Goal: Task Accomplishment & Management: Complete application form

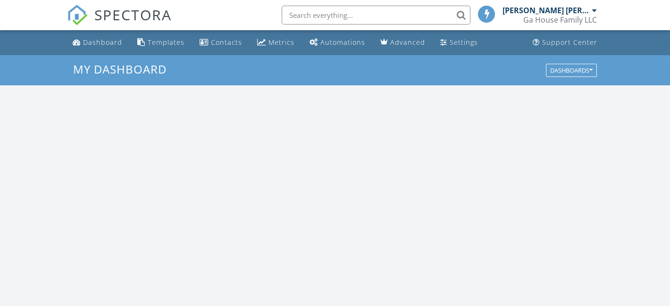
scroll to position [859, 670]
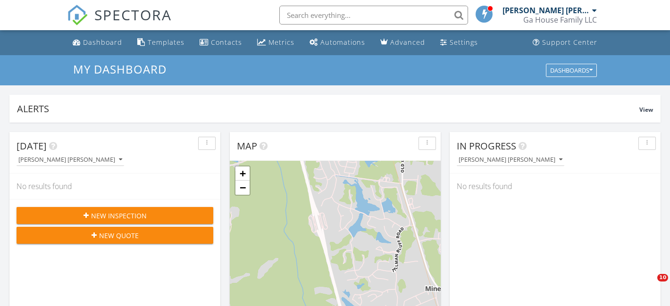
click at [128, 216] on span "New Inspection" at bounding box center [119, 216] width 56 height 10
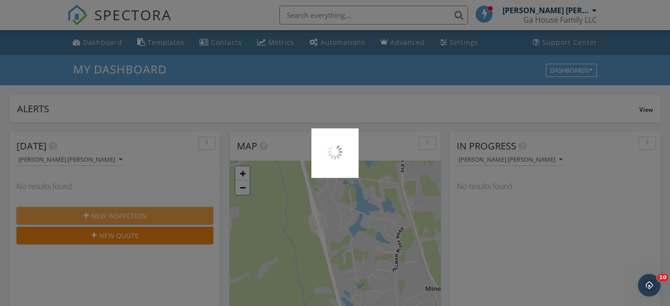
scroll to position [0, 0]
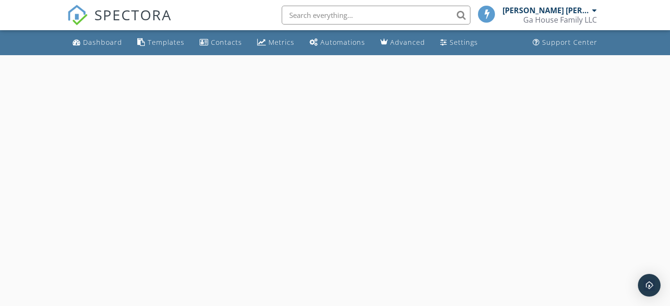
select select "8"
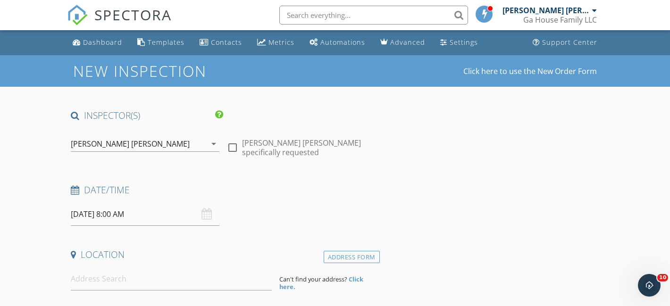
click at [169, 213] on input "09/29/2025 8:00 AM" at bounding box center [145, 214] width 149 height 23
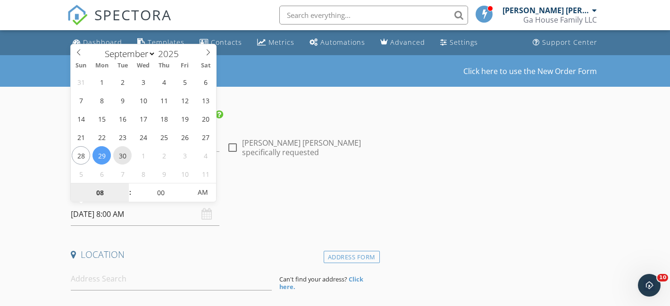
type input "09/30/2025 8:00 AM"
click at [247, 186] on h4 "Date/Time" at bounding box center [223, 190] width 305 height 12
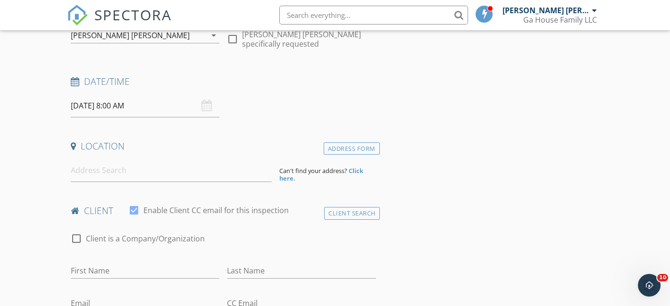
scroll to position [109, 0]
click at [134, 174] on input at bounding box center [171, 169] width 201 height 23
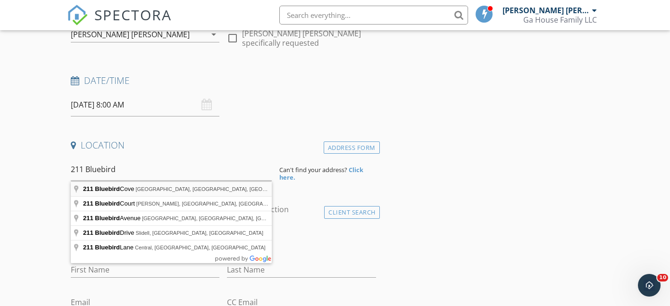
type input "211 Bluebird Cove, Hahira, GA, USA"
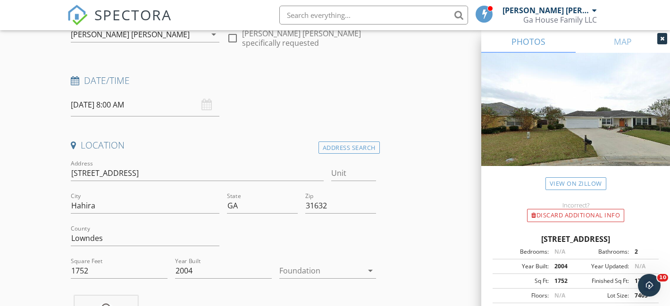
click at [293, 271] on div at bounding box center [321, 270] width 84 height 15
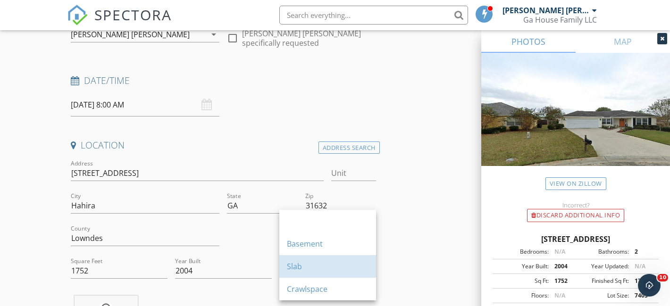
click at [293, 271] on div "Slab" at bounding box center [328, 266] width 82 height 11
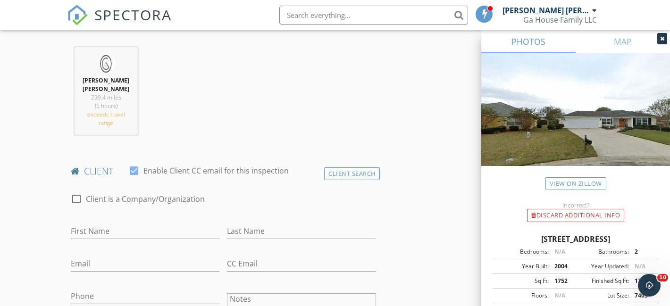
scroll to position [358, 0]
click at [124, 229] on input "First Name" at bounding box center [145, 232] width 149 height 16
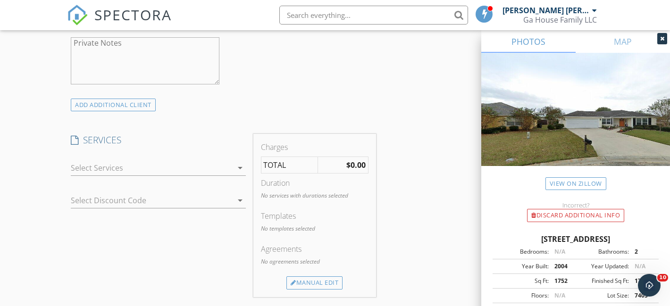
scroll to position [693, 0]
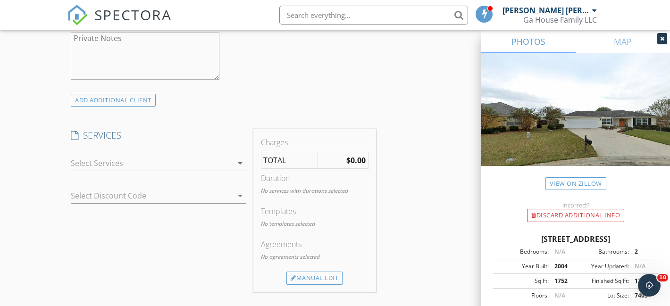
click at [105, 156] on div at bounding box center [152, 163] width 162 height 15
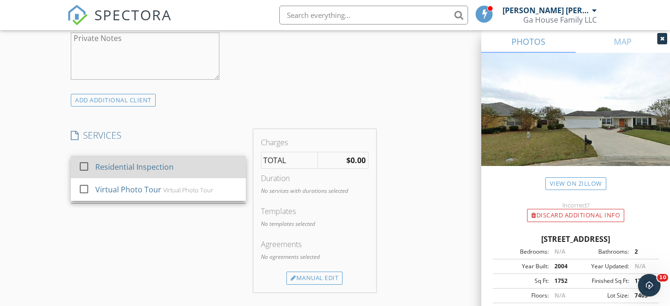
click at [100, 161] on div "Residential Inspection" at bounding box center [134, 166] width 78 height 11
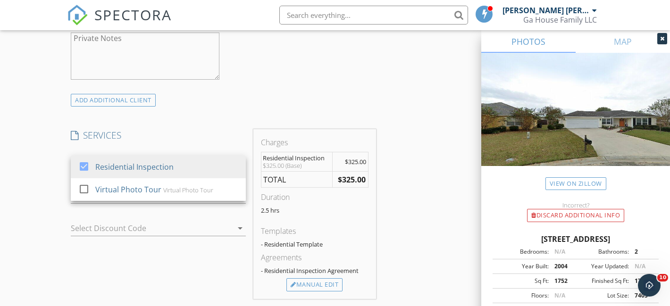
click at [27, 186] on div "New Inspection Click here to use the New Order Form INSPECTOR(S) check_box Grif…" at bounding box center [335, 187] width 670 height 1648
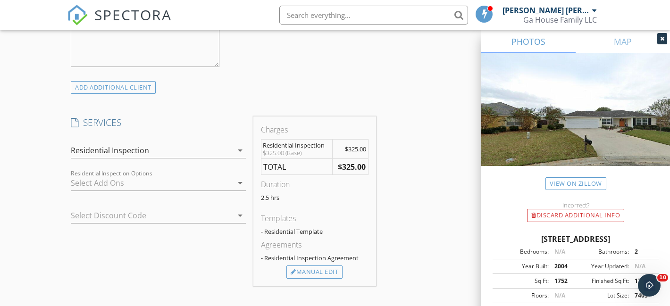
scroll to position [789, 0]
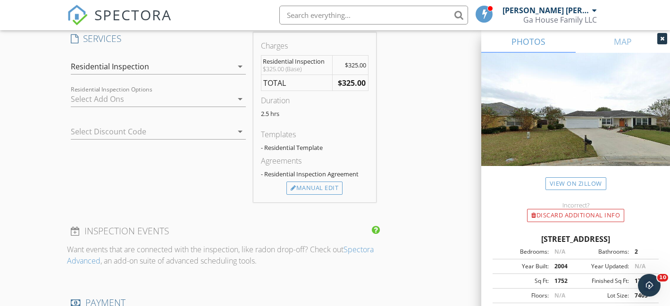
click at [162, 92] on div at bounding box center [152, 99] width 162 height 15
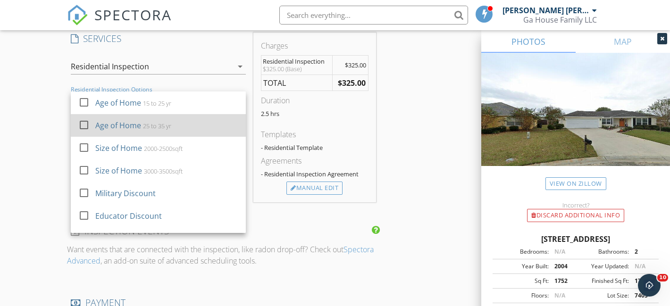
click at [85, 117] on div at bounding box center [84, 125] width 16 height 16
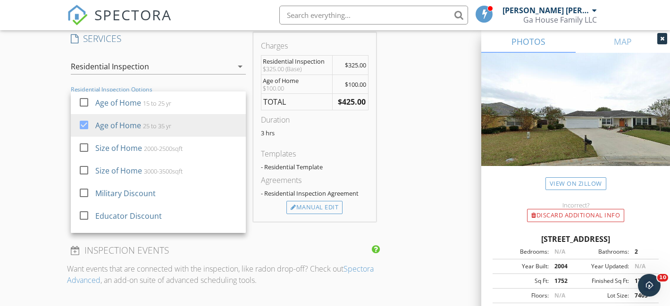
click at [32, 132] on div "New Inspection Click here to use the New Order Form INSPECTOR(S) check_box Grif…" at bounding box center [335, 99] width 670 height 1667
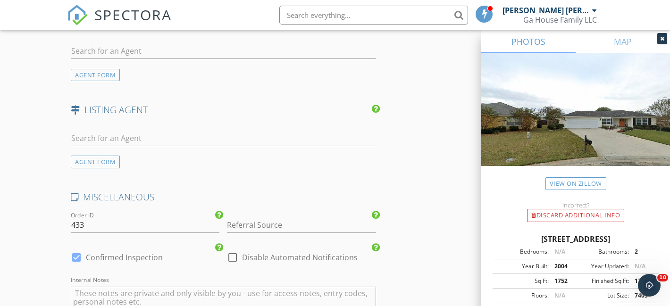
scroll to position [1204, 0]
click at [151, 130] on input "text" at bounding box center [223, 138] width 305 height 16
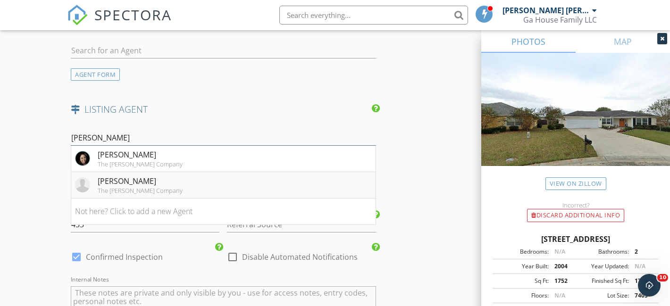
type input "Wendy"
click at [147, 176] on div "[PERSON_NAME]" at bounding box center [140, 181] width 85 height 11
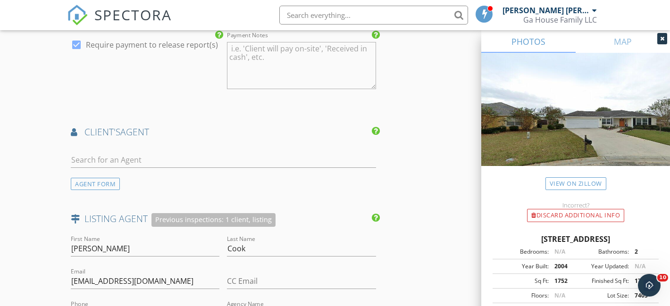
scroll to position [1085, 0]
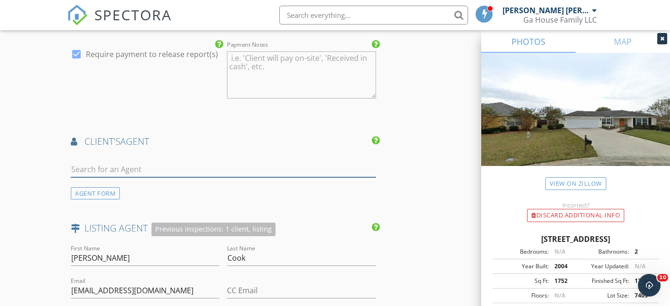
click at [101, 162] on input "text" at bounding box center [223, 170] width 305 height 16
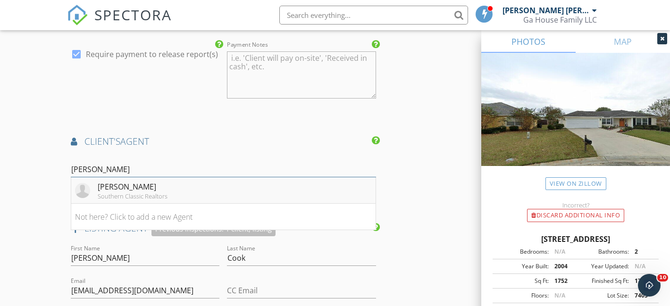
type input "[PERSON_NAME]"
click at [86, 185] on img at bounding box center [82, 190] width 15 height 15
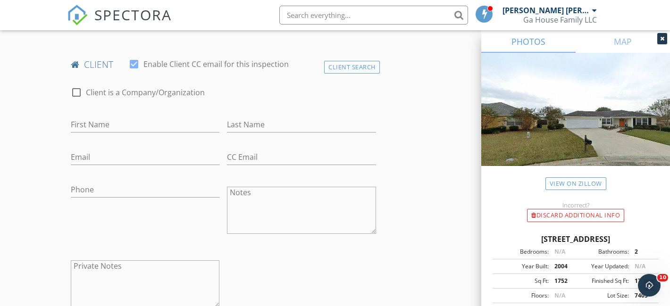
scroll to position [420, 0]
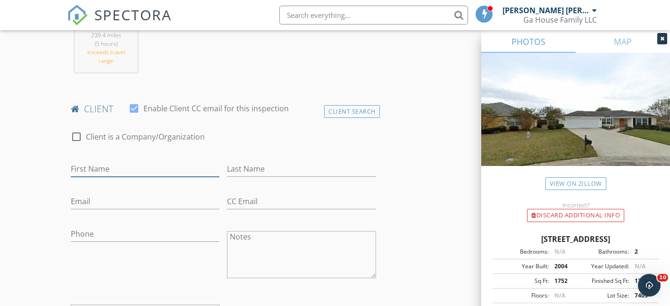
click at [99, 161] on input "First Name" at bounding box center [145, 169] width 149 height 16
type input "[PERSON_NAME]"
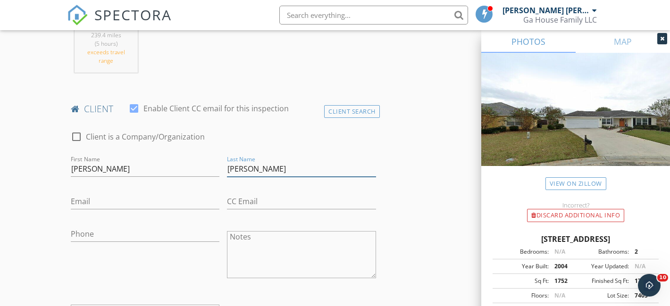
type input "[PERSON_NAME]"
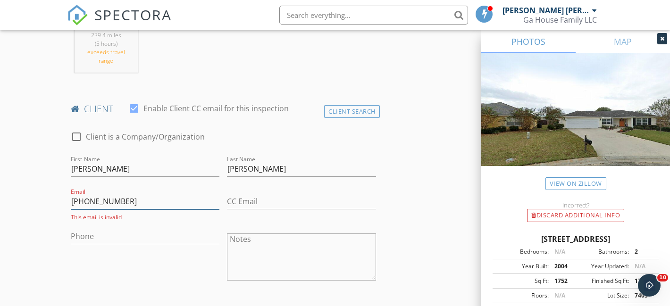
type input "[PHONE_NUMBER]"
click at [105, 230] on input "Phone" at bounding box center [145, 237] width 149 height 16
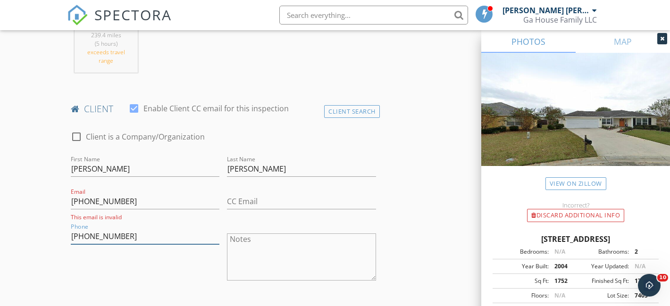
type input "[PHONE_NUMBER]"
drag, startPoint x: 130, startPoint y: 194, endPoint x: 44, endPoint y: 193, distance: 85.9
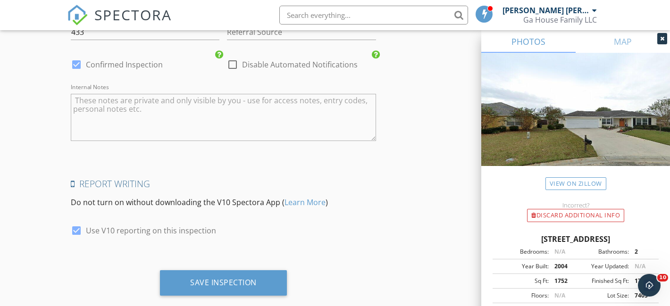
scroll to position [1840, 0]
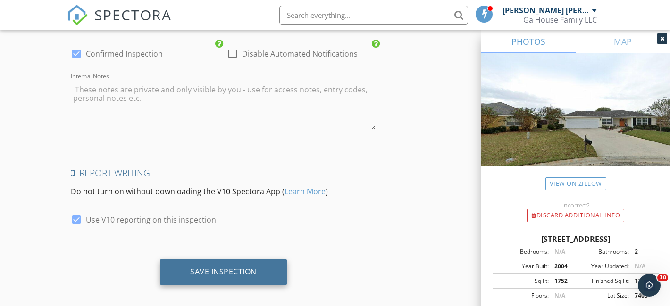
click at [234, 268] on div "Save Inspection" at bounding box center [223, 272] width 127 height 25
